Goal: Check status: Check status

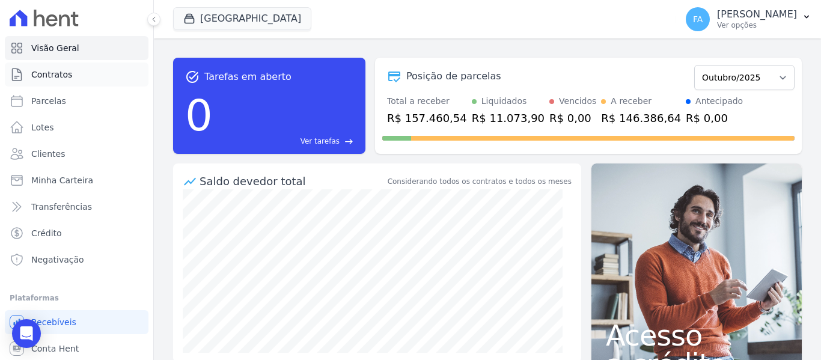
drag, startPoint x: 51, startPoint y: 70, endPoint x: 60, endPoint y: 67, distance: 8.8
click at [51, 69] on span "Contratos" at bounding box center [51, 75] width 41 height 12
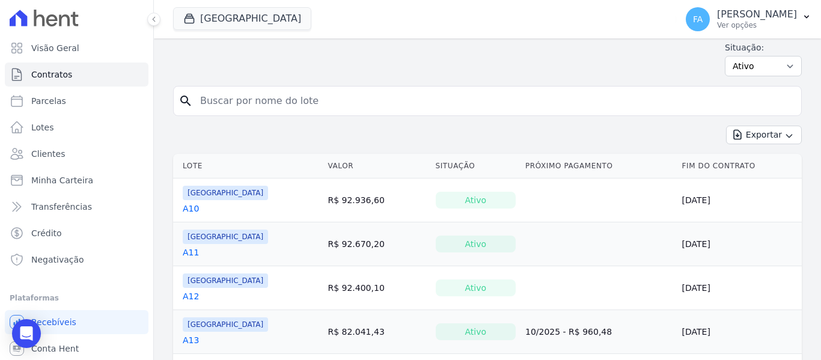
scroll to position [60, 0]
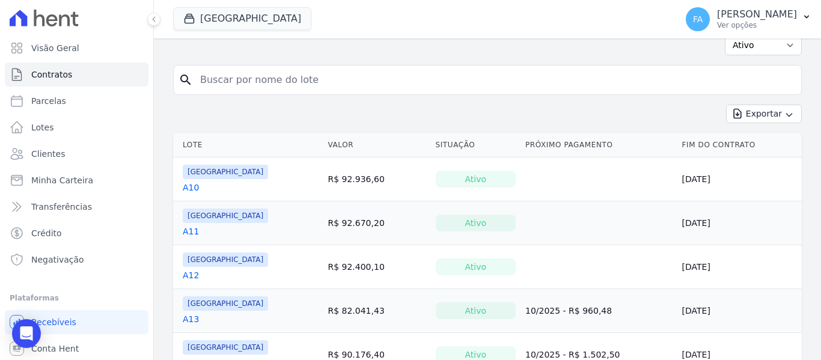
click at [385, 75] on input "search" at bounding box center [494, 80] width 603 height 24
type input "b5"
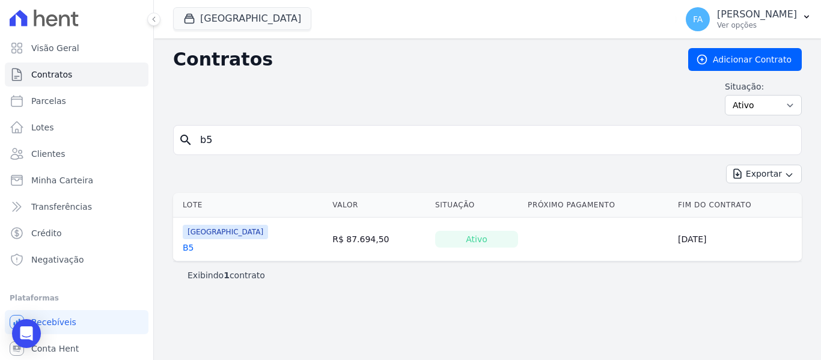
click at [329, 133] on input "b5" at bounding box center [494, 140] width 603 height 24
click at [182, 248] on td "[GEOGRAPHIC_DATA] B5" at bounding box center [250, 239] width 154 height 43
click at [186, 246] on link "B5" at bounding box center [188, 248] width 11 height 12
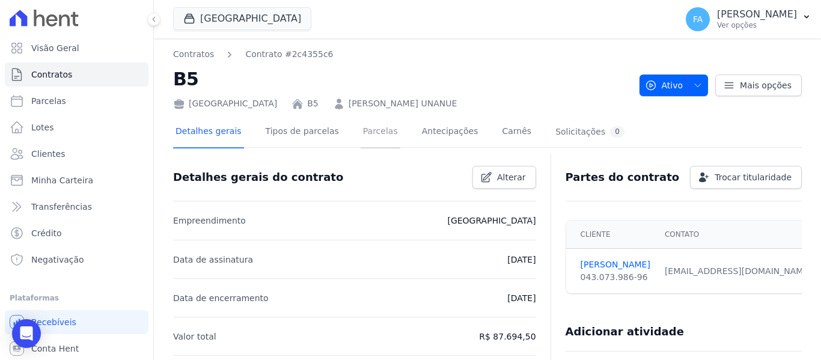
click at [363, 132] on link "Parcelas" at bounding box center [381, 133] width 40 height 32
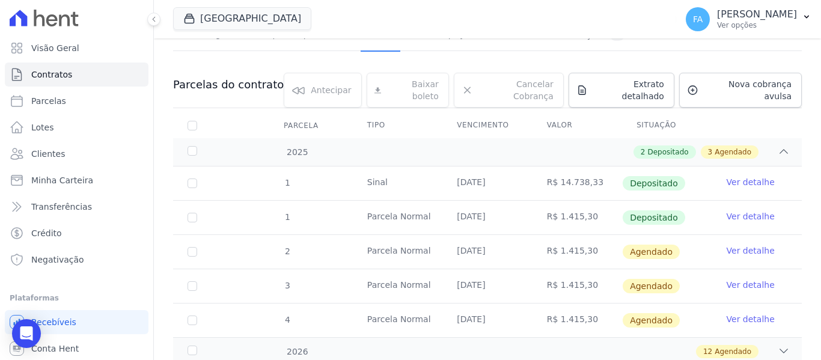
scroll to position [93, 0]
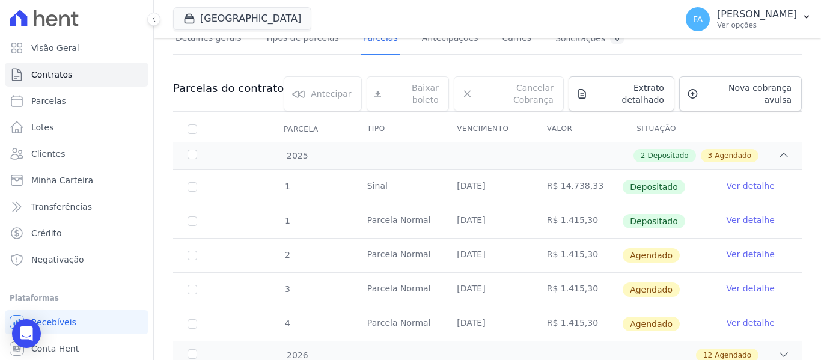
drag, startPoint x: 585, startPoint y: 209, endPoint x: 539, endPoint y: 209, distance: 46.3
click at [539, 209] on td "R$ 1.415,30" at bounding box center [578, 221] width 90 height 34
